Goal: Task Accomplishment & Management: Complete application form

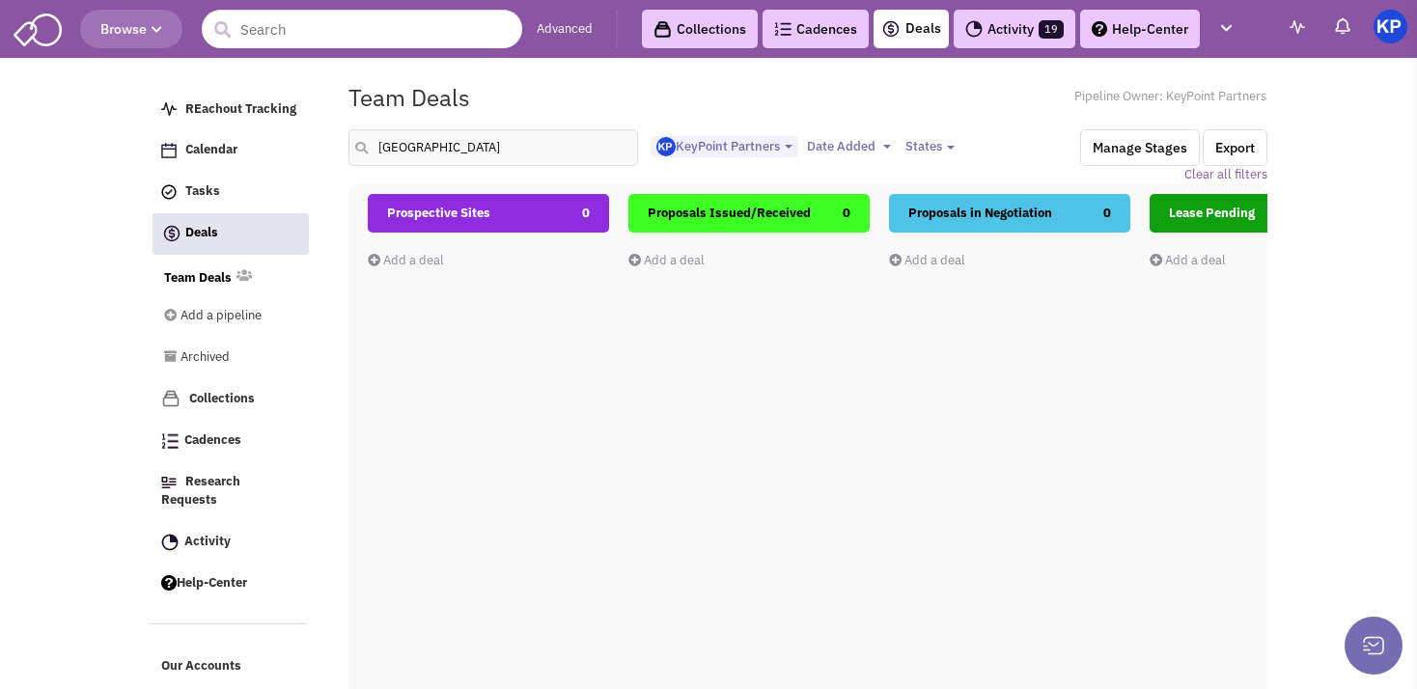
select select "1900"
select select
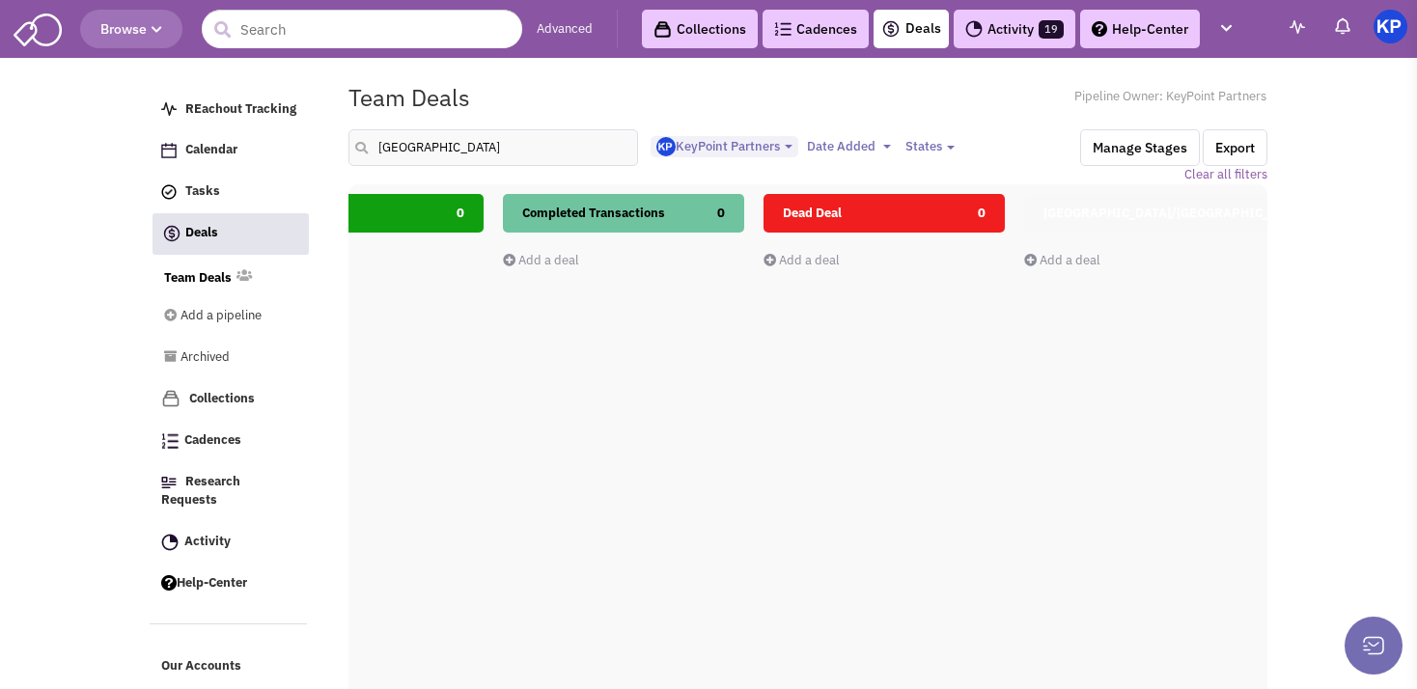
drag, startPoint x: 463, startPoint y: 148, endPoint x: 376, endPoint y: 143, distance: 87.0
click at [376, 143] on input "[GEOGRAPHIC_DATA]" at bounding box center [493, 147] width 290 height 37
type input "greeley"
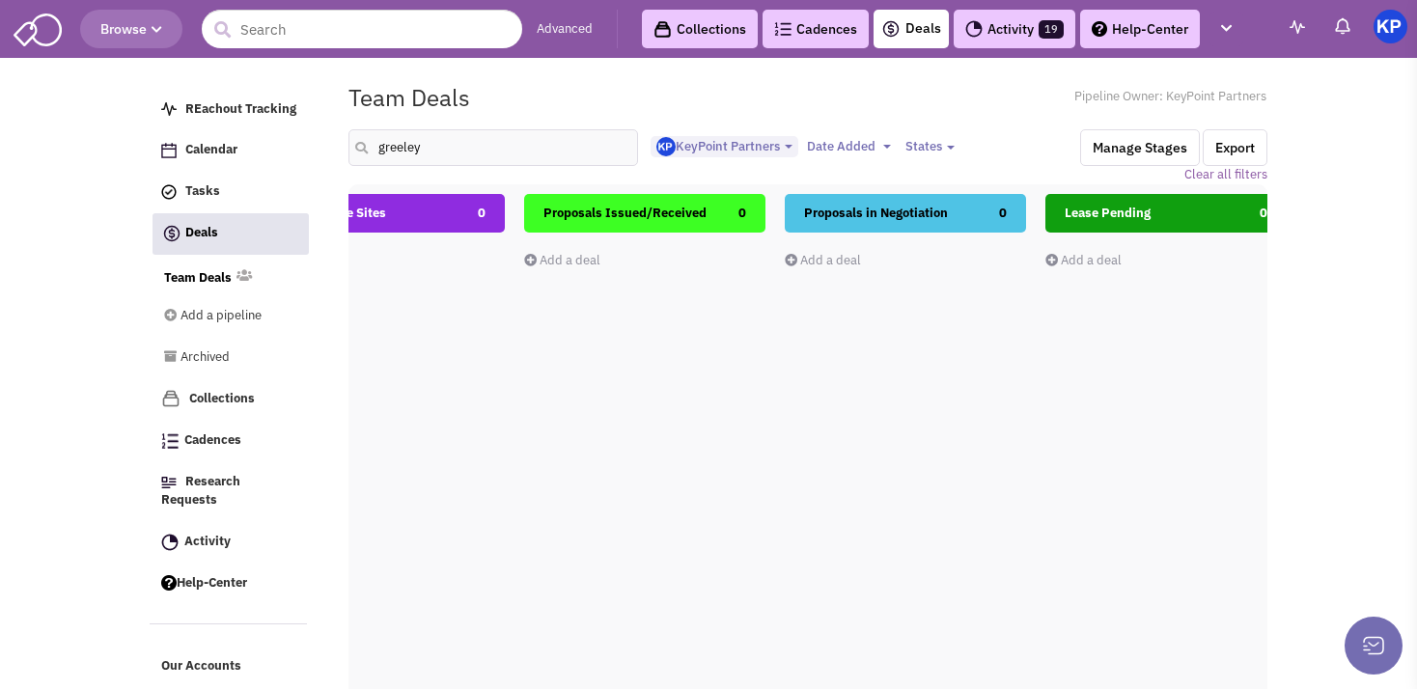
scroll to position [0, 19]
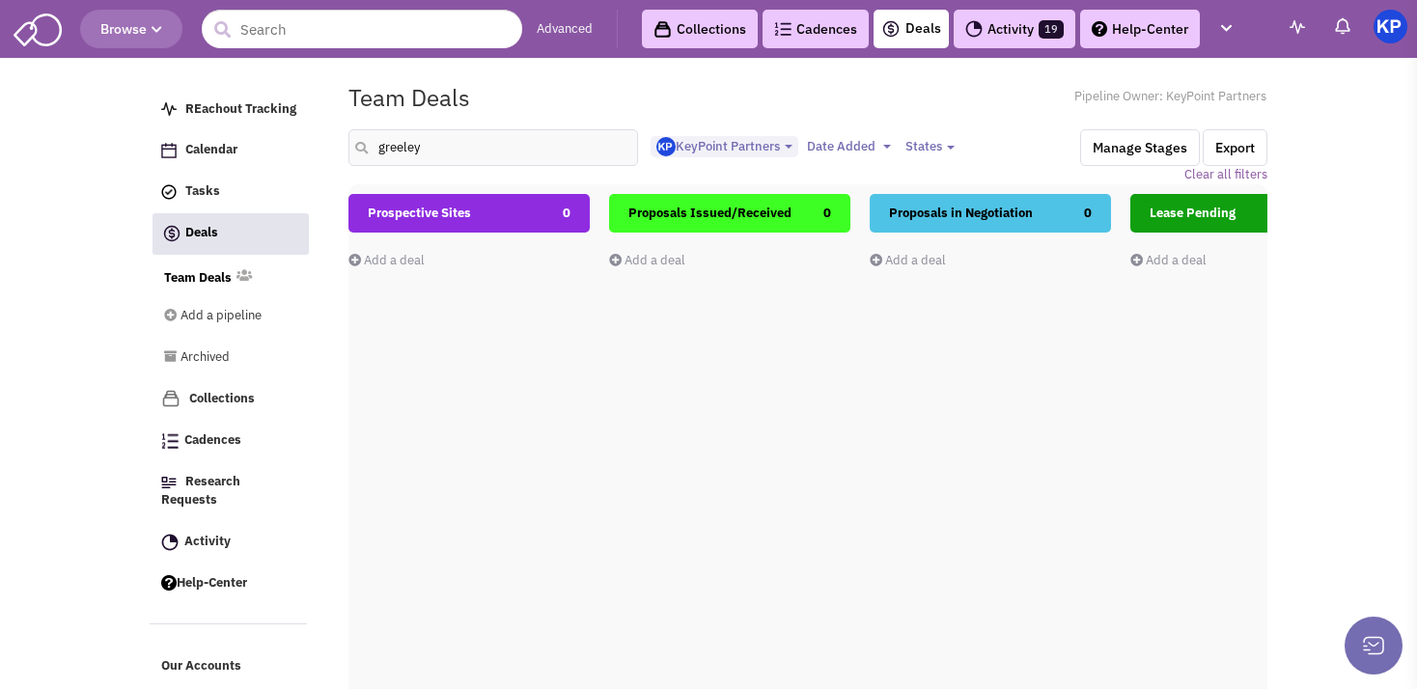
click at [387, 260] on link "Add a deal" at bounding box center [386, 260] width 76 height 16
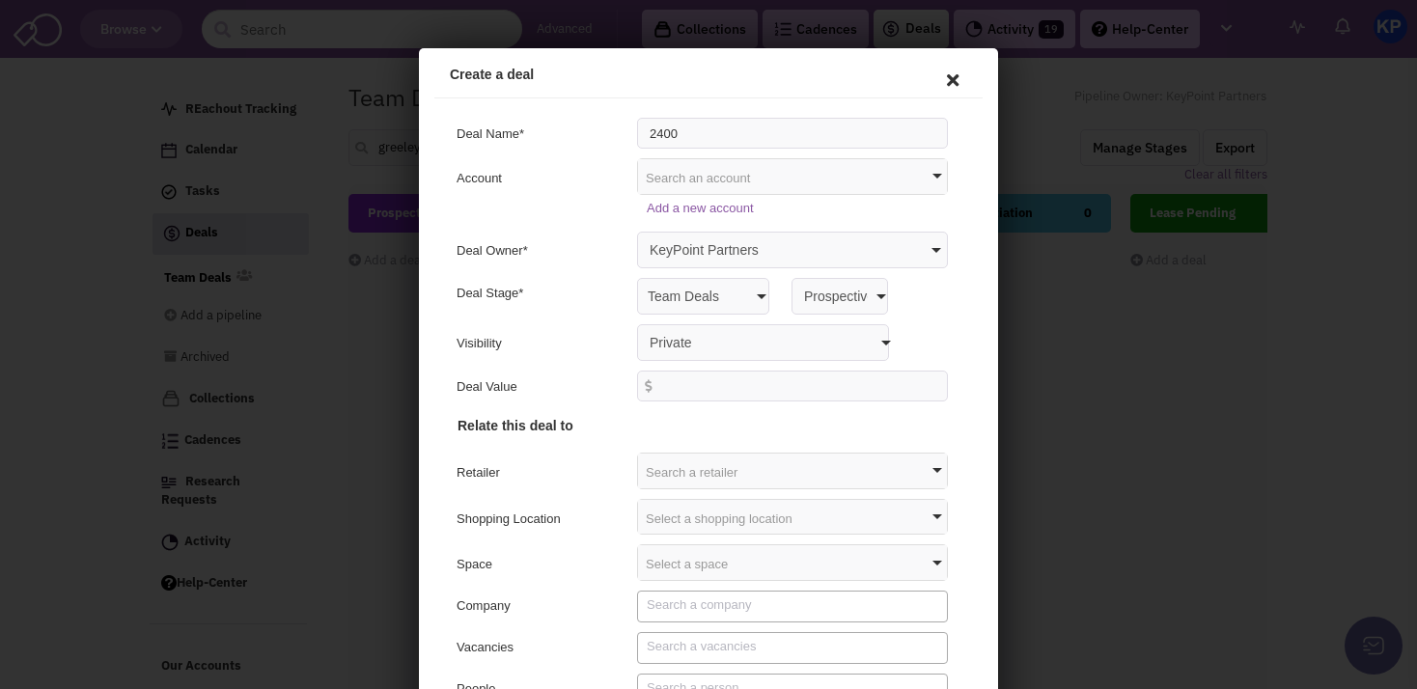
scroll to position [0, 0]
type input "[STREET_ADDRESS][US_STATE]"
select select "false"
click option "Anyone with access to this pipeline" at bounding box center [419, 48] width 0 height 0
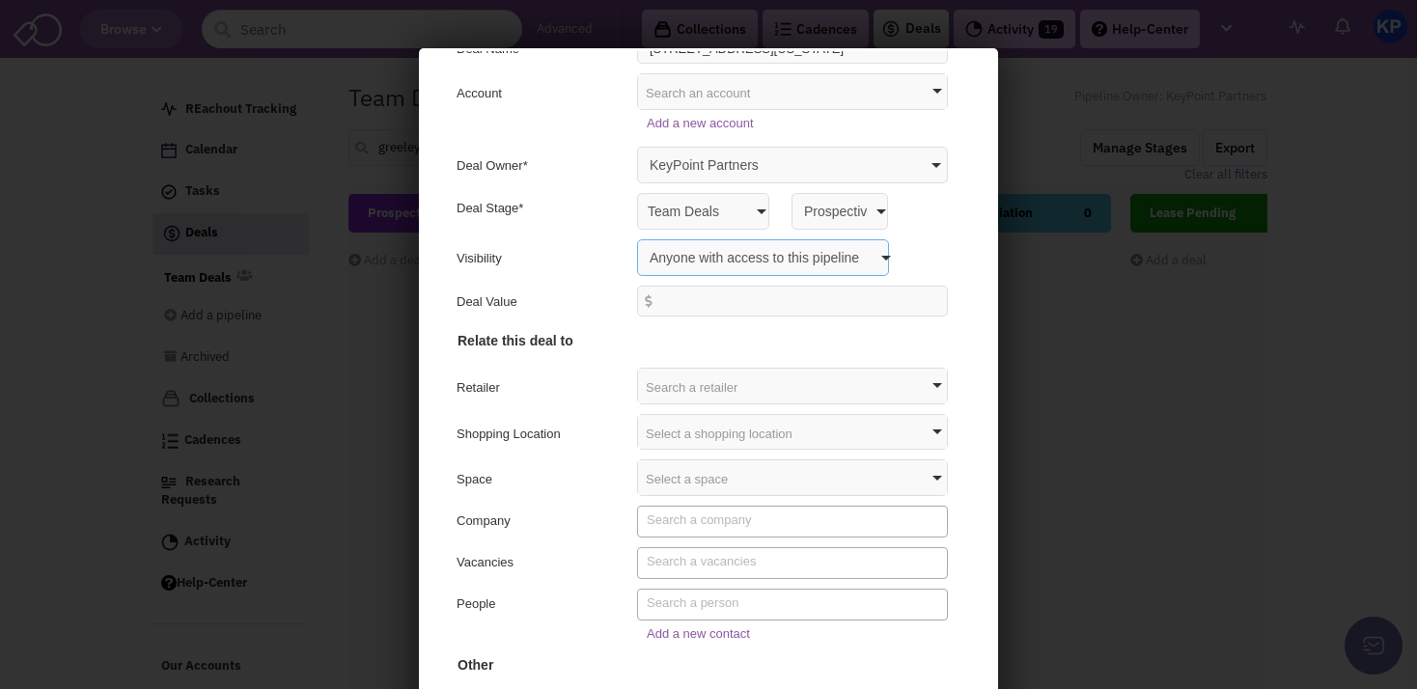
scroll to position [100, 0]
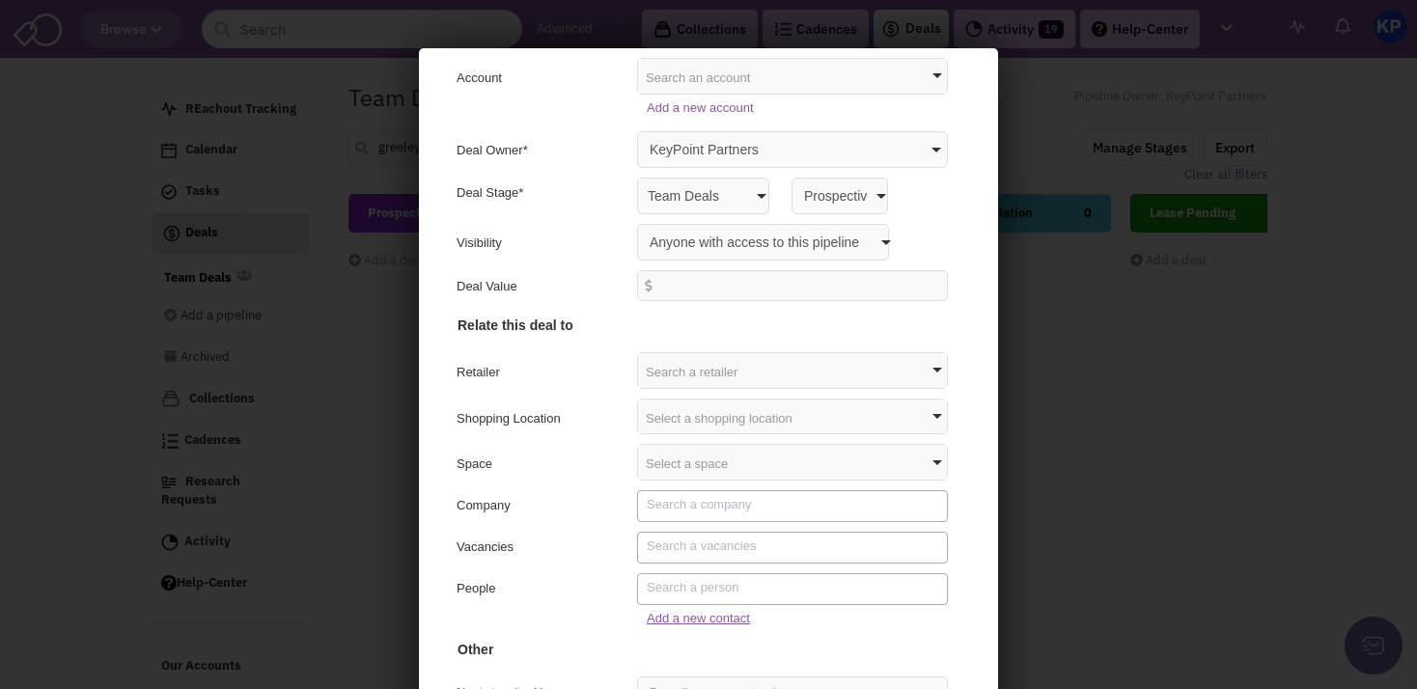
click at [669, 616] on link "Add a new contact" at bounding box center [695, 615] width 103 height 14
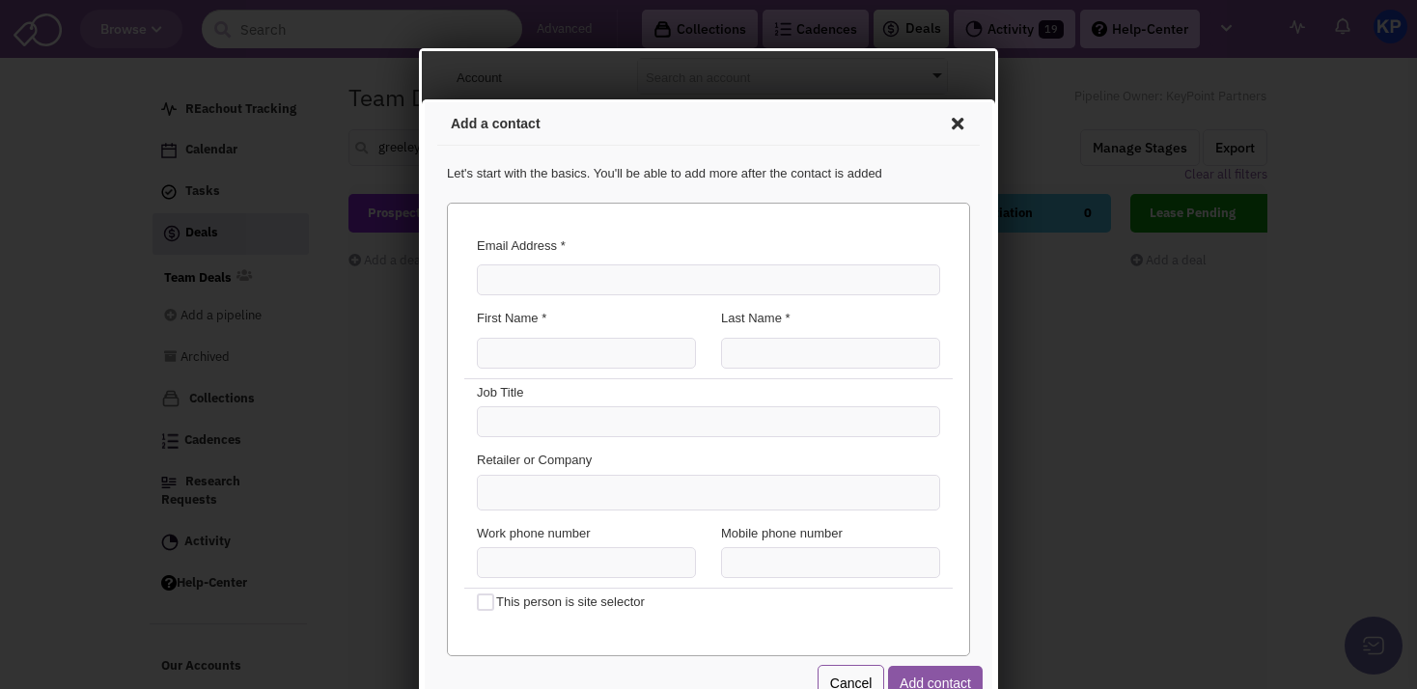
scroll to position [0, 0]
click at [525, 271] on input "Email Address *" at bounding box center [705, 277] width 463 height 31
paste input "[EMAIL_ADDRESS][DOMAIN_NAME]"
type input "[EMAIL_ADDRESS][DOMAIN_NAME]"
click at [524, 355] on input "First Name *" at bounding box center [583, 350] width 219 height 31
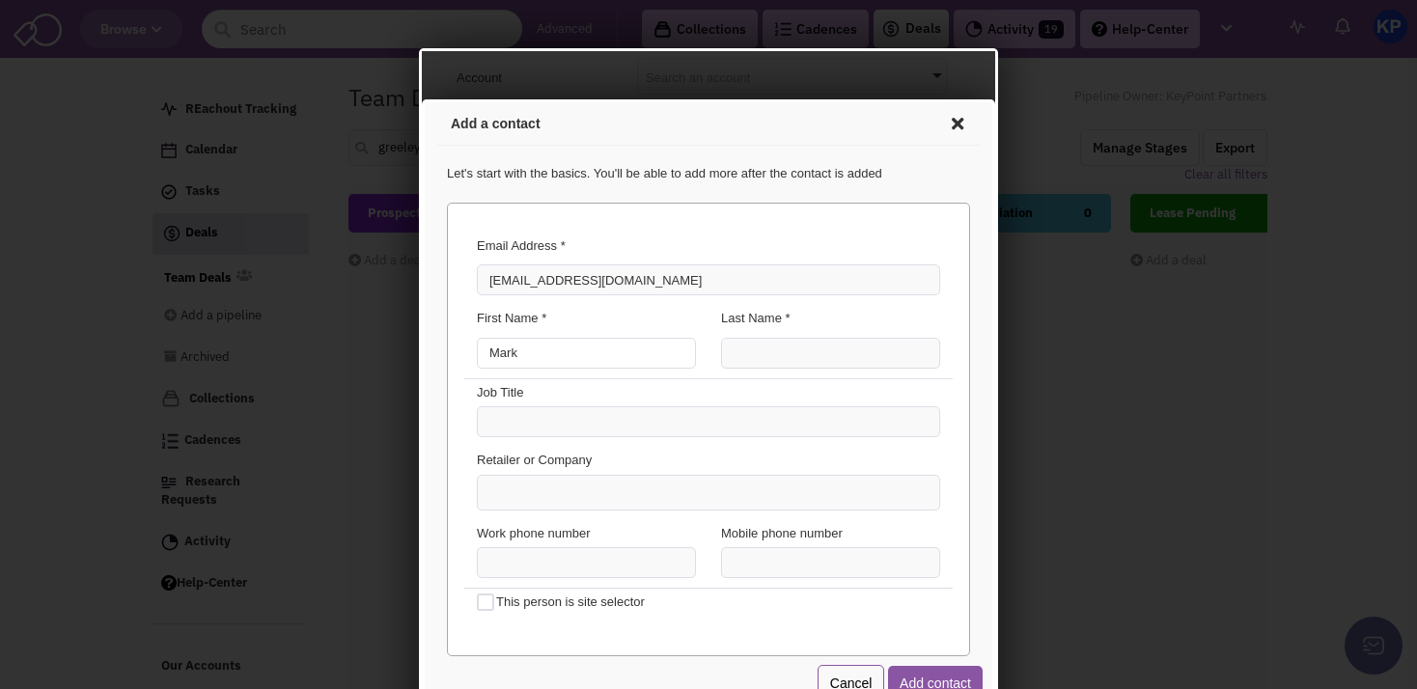
type input "Mark"
click at [758, 357] on input "Last Name *" at bounding box center [827, 350] width 219 height 31
type input "[PERSON_NAME]"
click at [583, 482] on ul at bounding box center [705, 490] width 461 height 34
click at [422, 99] on select at bounding box center [422, 99] width 0 height 0
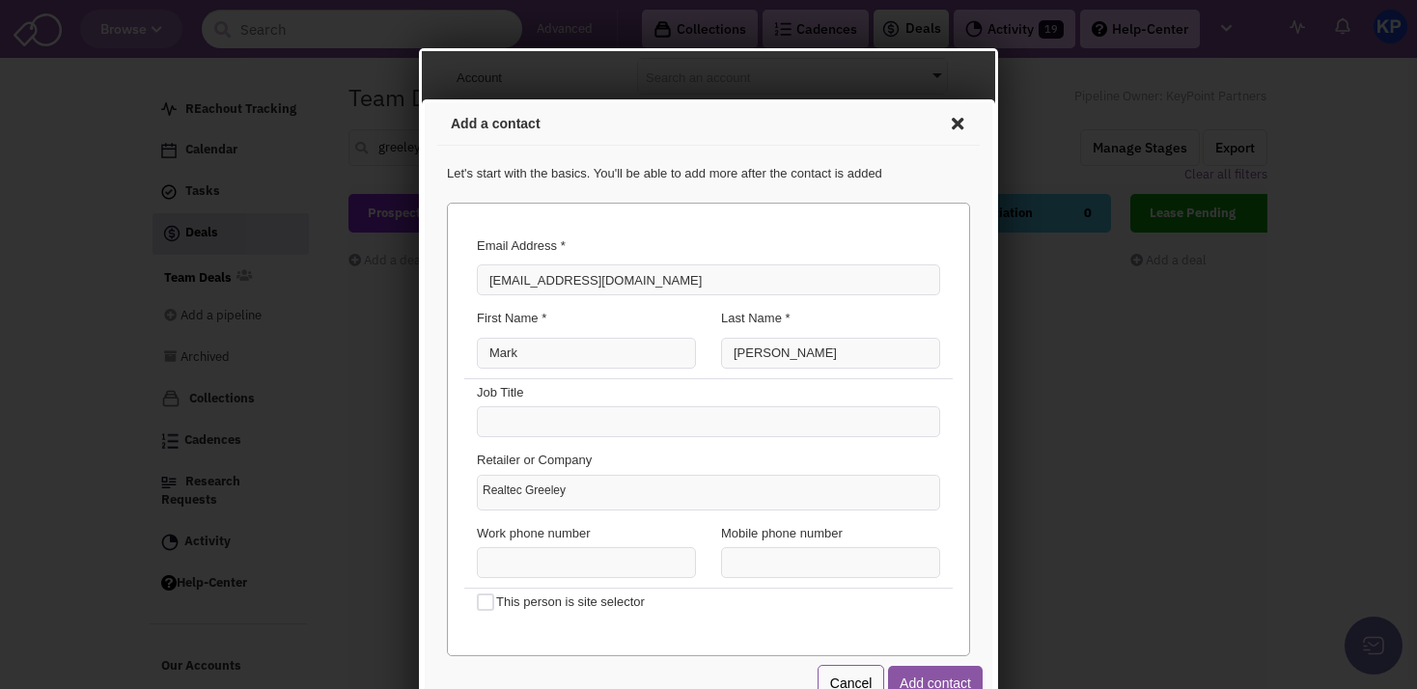
type input "Realtec Greeley"
type input "(___) ___-____"
click at [589, 570] on input "(___) ___-____" at bounding box center [583, 559] width 219 height 31
type input "(___) ___-____"
click at [723, 560] on input "(___) ___-____" at bounding box center [827, 559] width 219 height 31
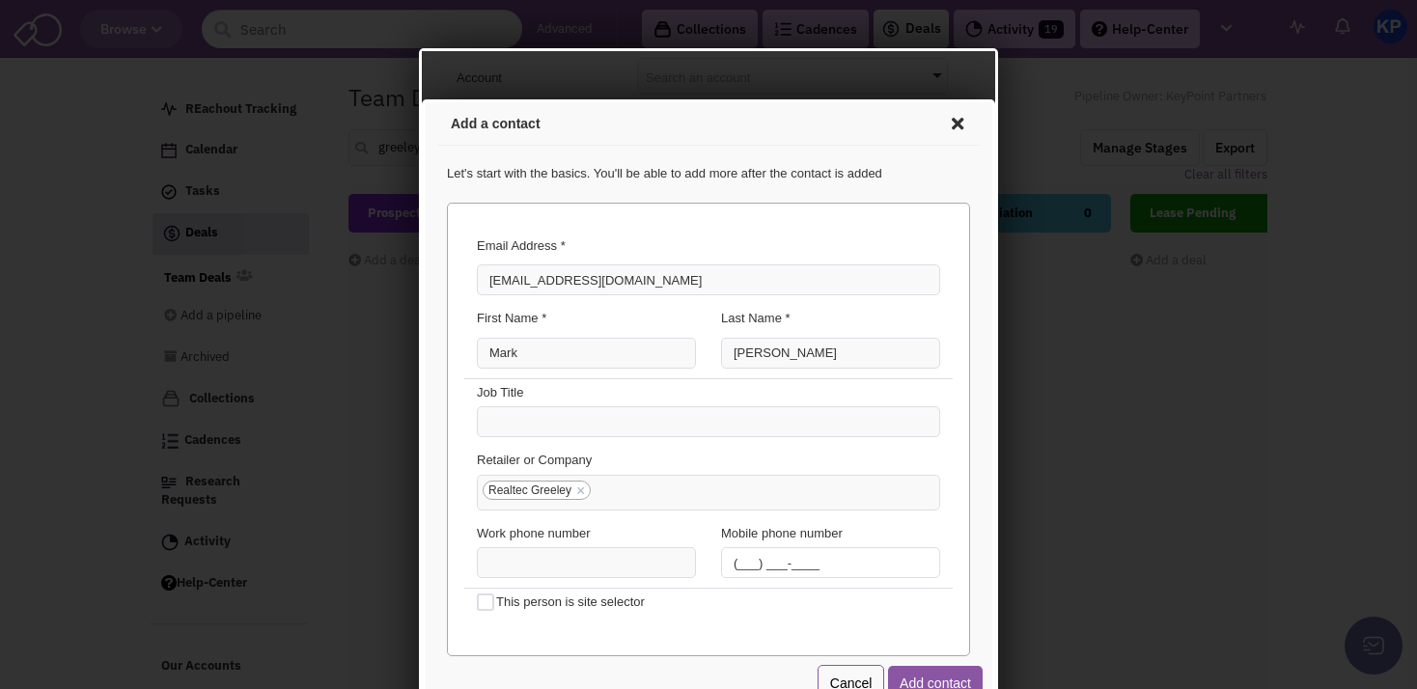
paste input "970) 227-2511"
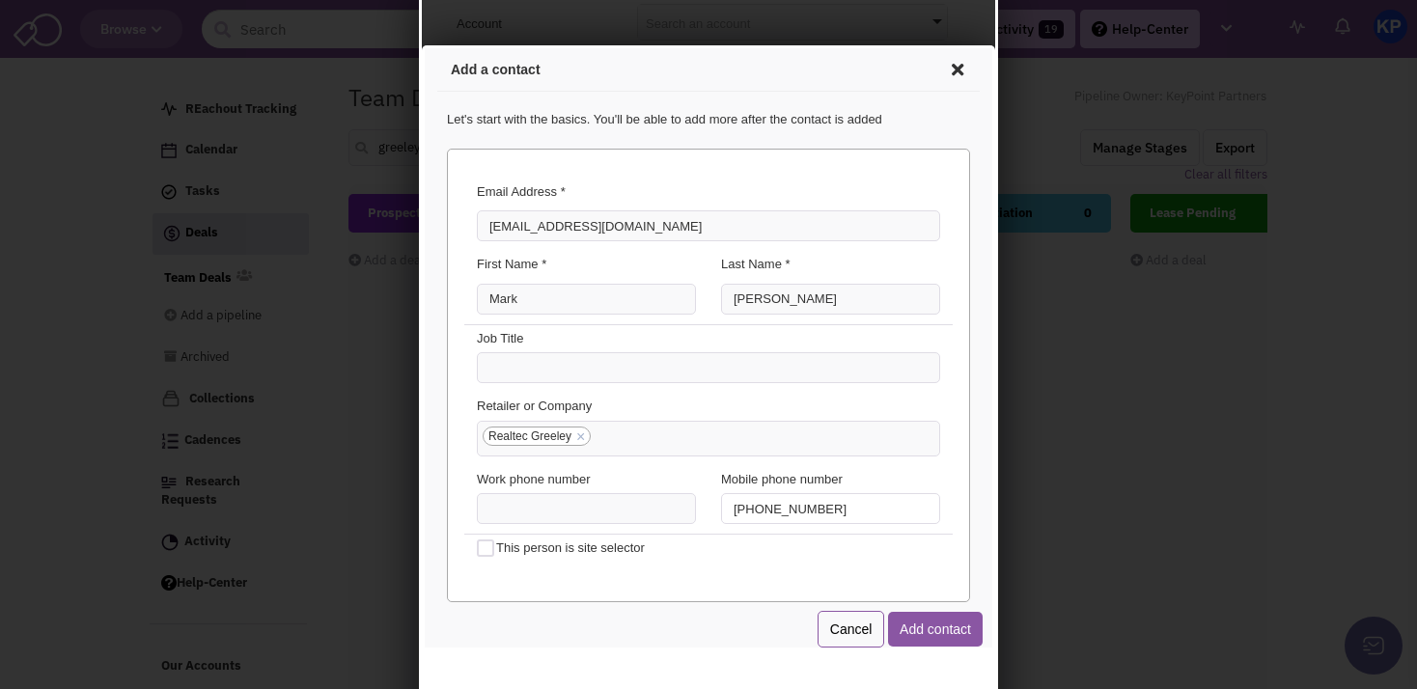
scroll to position [76, 0]
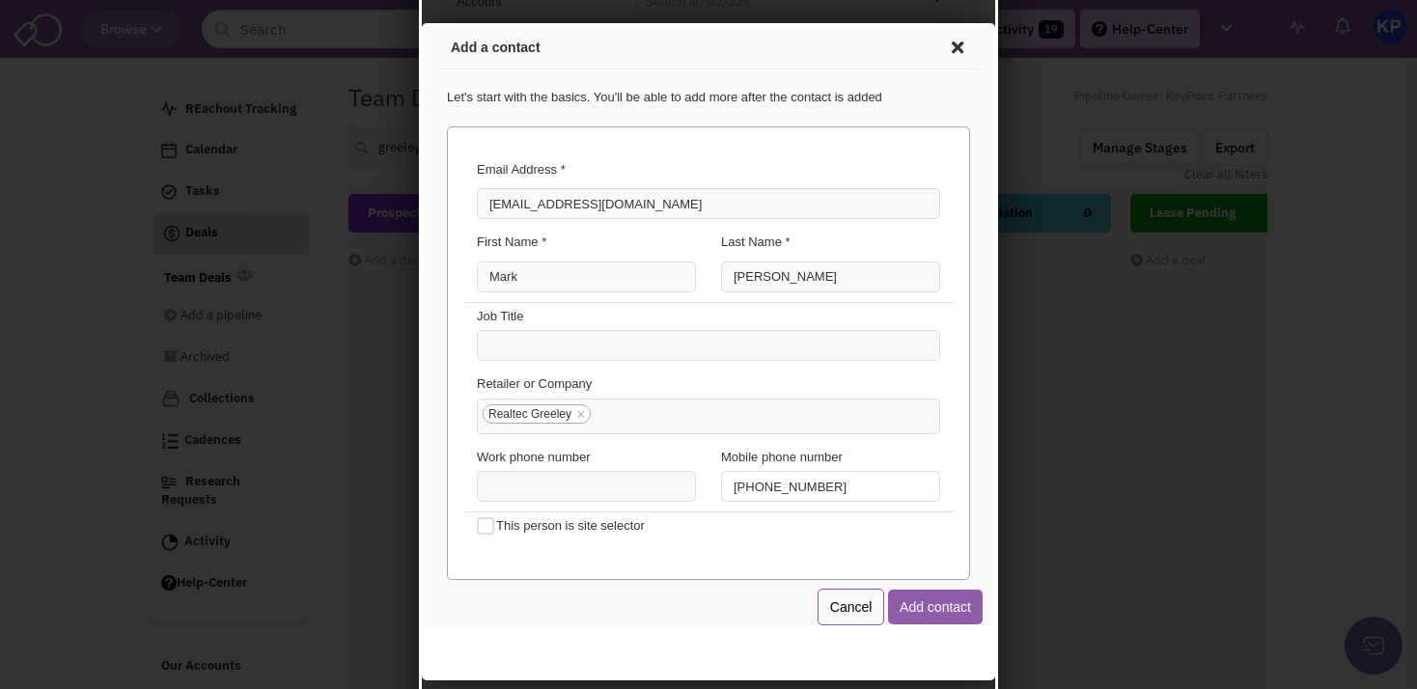
type input "[PHONE_NUMBER]"
click at [942, 609] on button "Add contact" at bounding box center [932, 604] width 95 height 35
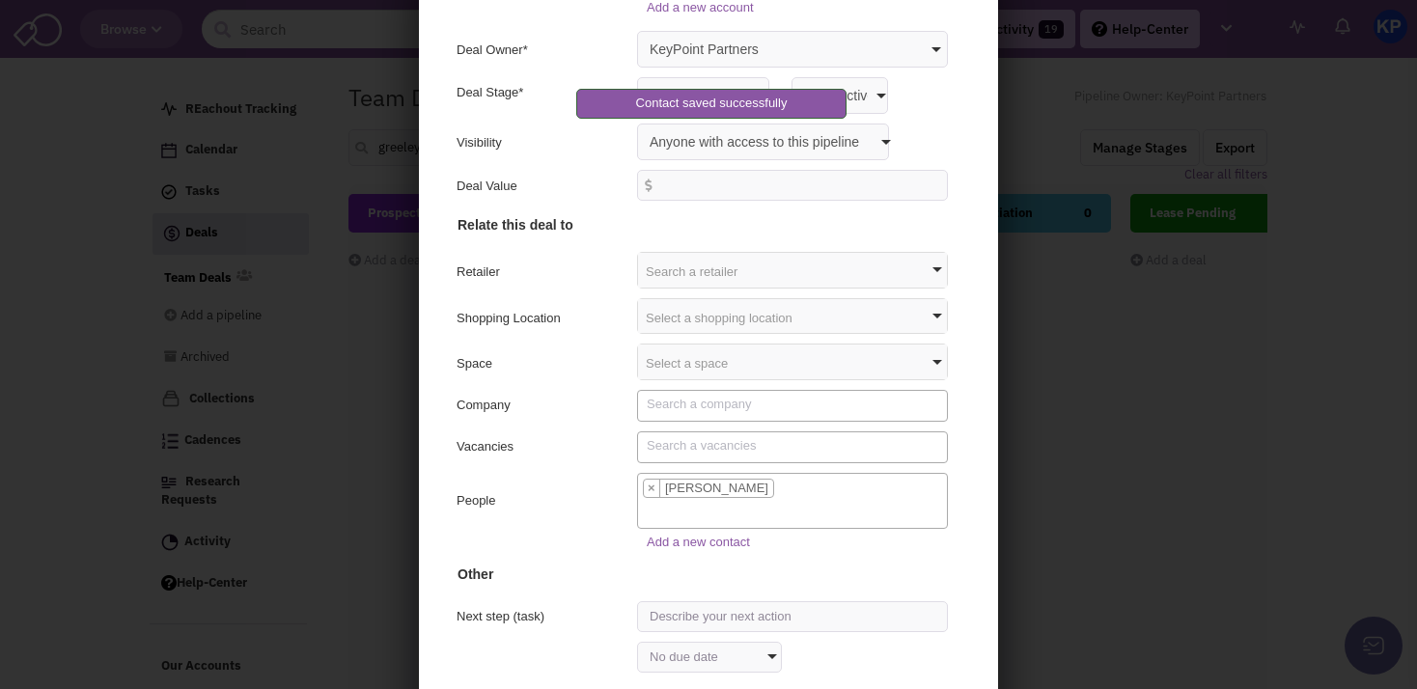
scroll to position [183, 0]
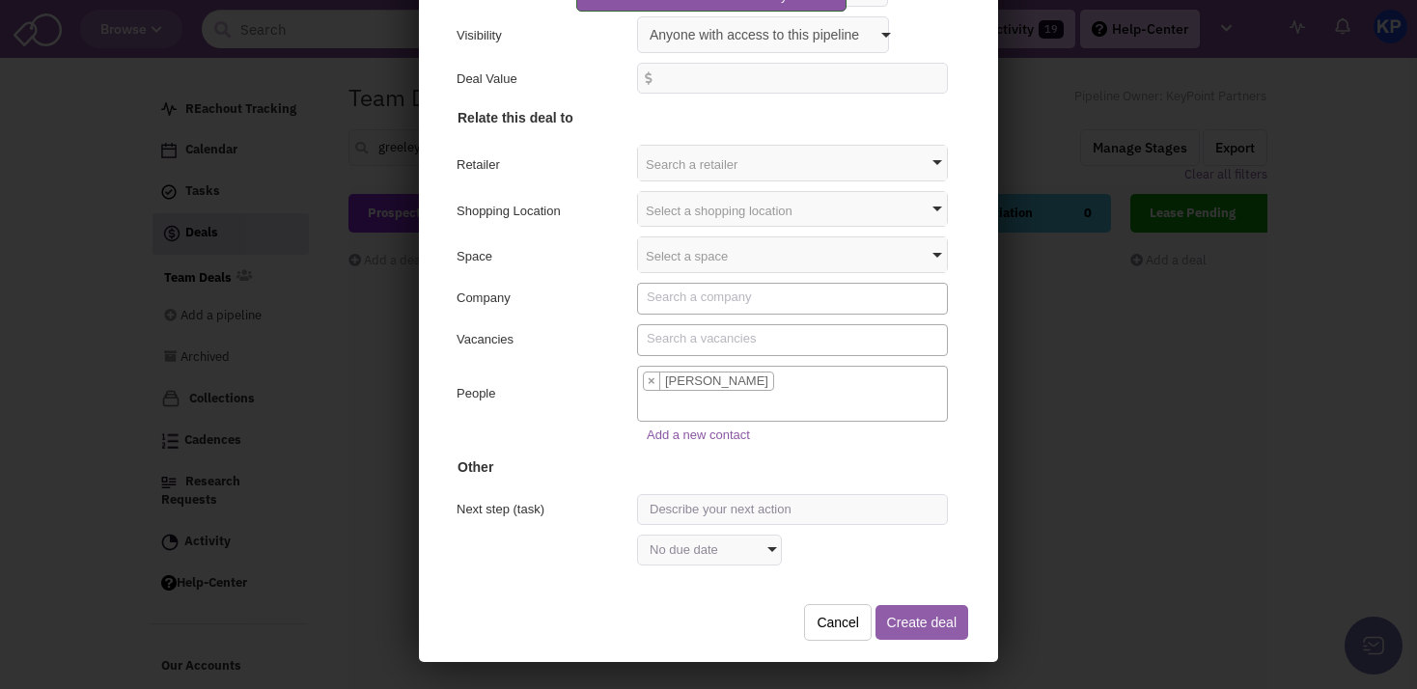
click at [878, 621] on button "Create deal" at bounding box center [919, 619] width 93 height 35
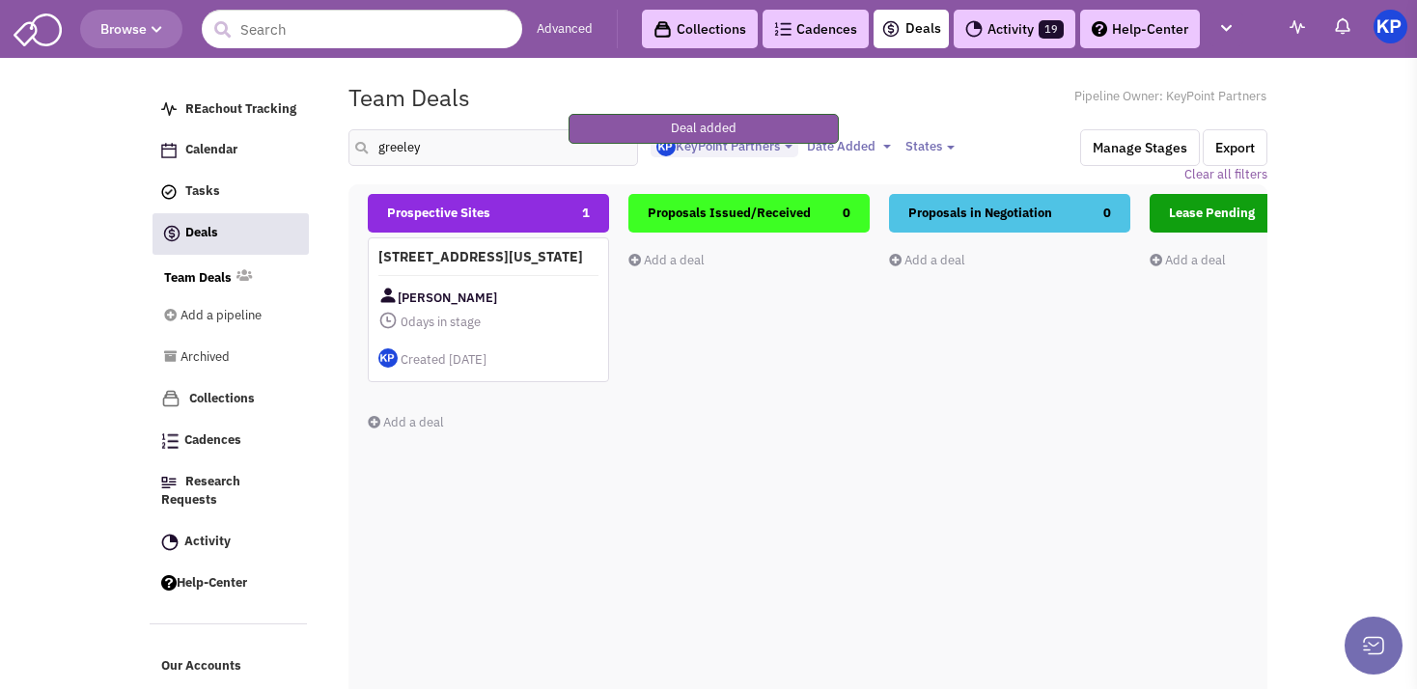
click at [451, 688] on div "Prospective Sites 1 [STREET_ADDRESS][US_STATE] [PERSON_NAME] 0 days in stage $ …" at bounding box center [488, 536] width 241 height 685
click at [1029, 32] on link "Activity 19" at bounding box center [1015, 29] width 122 height 39
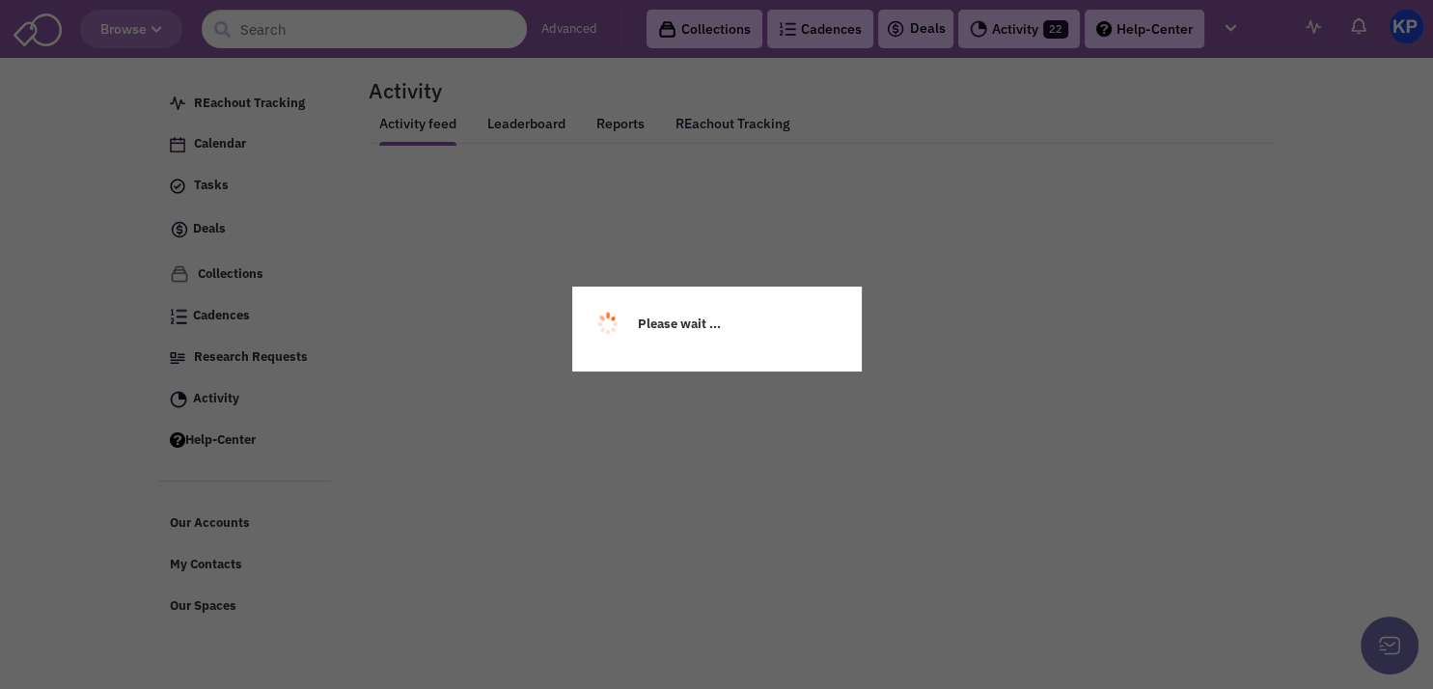
select select
